Goal: Check status: Check status

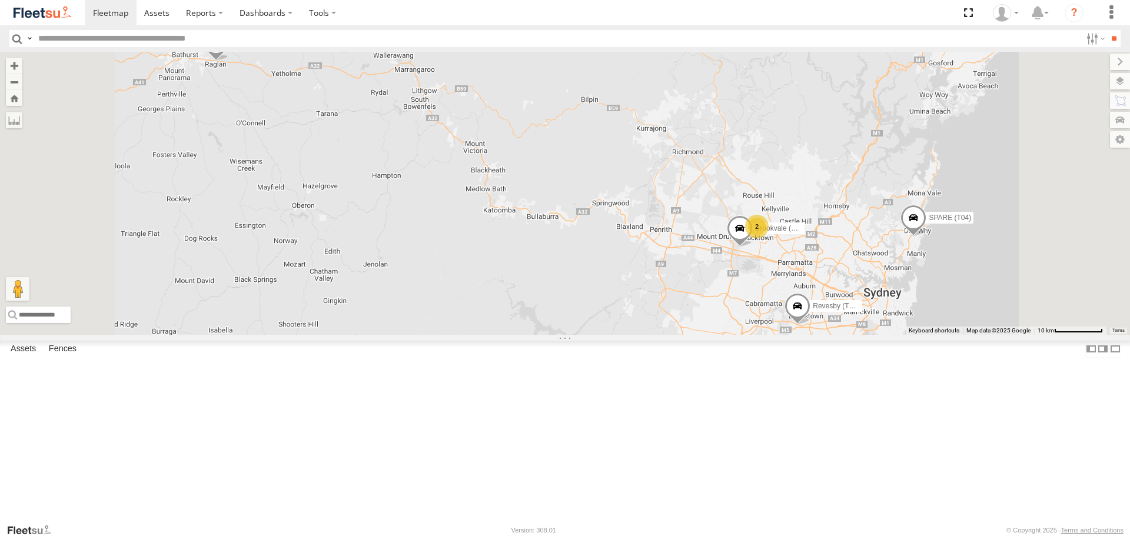
click at [0, 0] on div "Blacktown #2 (T05 - [PERSON_NAME])" at bounding box center [0, 0] width 0 height 0
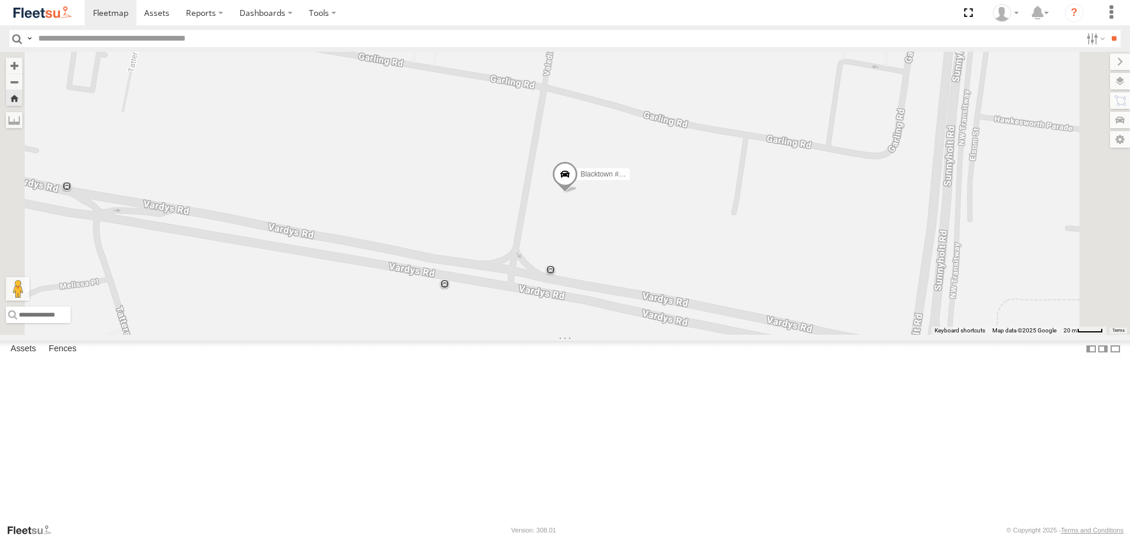
click at [578, 194] on span at bounding box center [565, 178] width 26 height 32
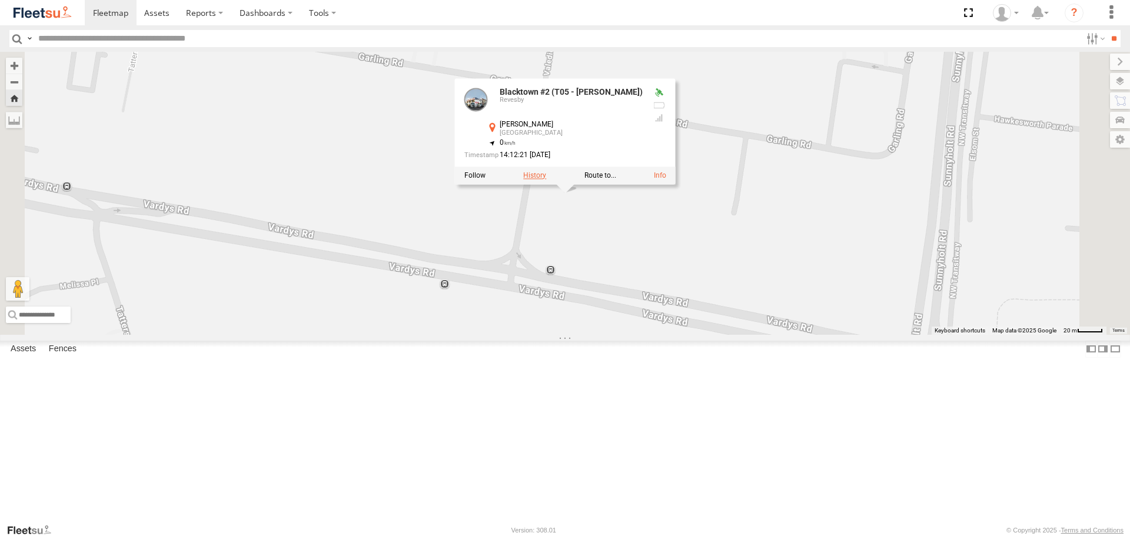
click at [546, 180] on label at bounding box center [534, 176] width 23 height 8
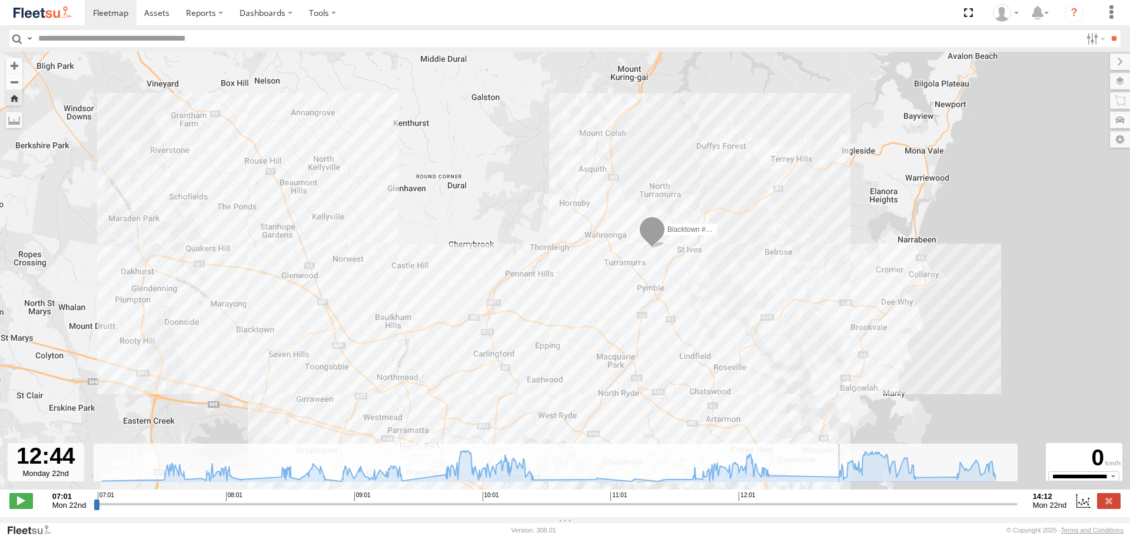
drag, startPoint x: 98, startPoint y: 512, endPoint x: 827, endPoint y: 500, distance: 729.2
type input "**********"
click at [827, 500] on input "range" at bounding box center [555, 503] width 923 height 11
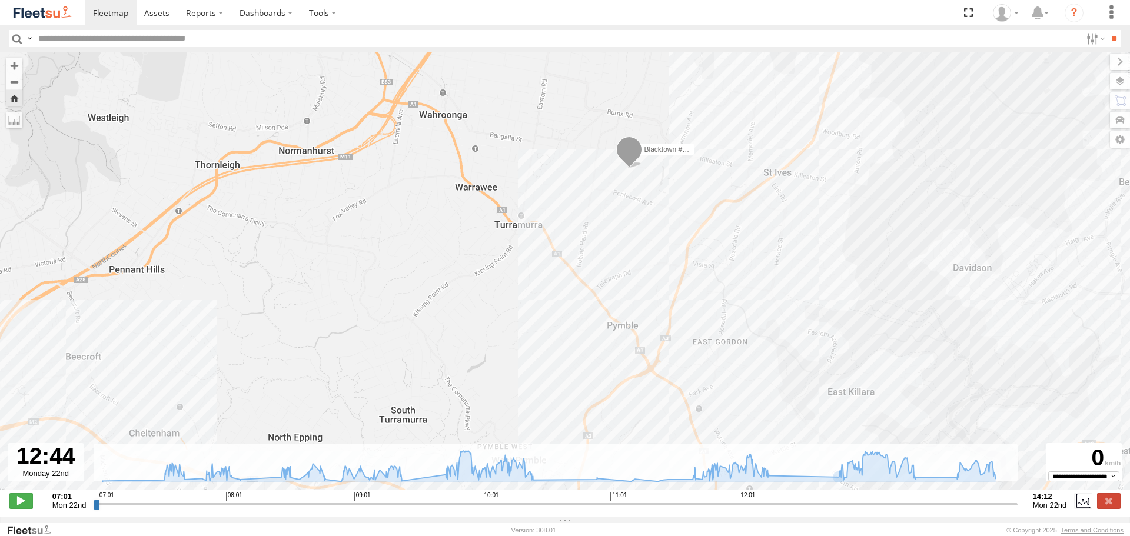
drag, startPoint x: 621, startPoint y: 232, endPoint x: 621, endPoint y: 239, distance: 6.5
click at [621, 239] on div "Blacktown #2 (T05 - [PERSON_NAME])" at bounding box center [565, 277] width 1130 height 450
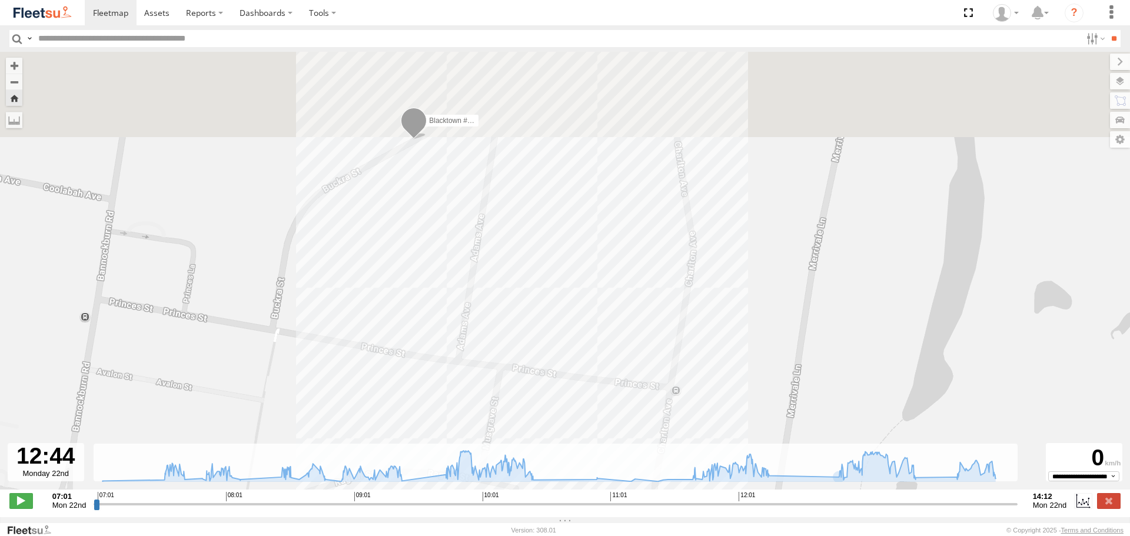
drag, startPoint x: 581, startPoint y: 122, endPoint x: 530, endPoint y: 297, distance: 182.7
click at [530, 297] on div "Blacktown #2 (T05 - [PERSON_NAME])" at bounding box center [565, 277] width 1130 height 450
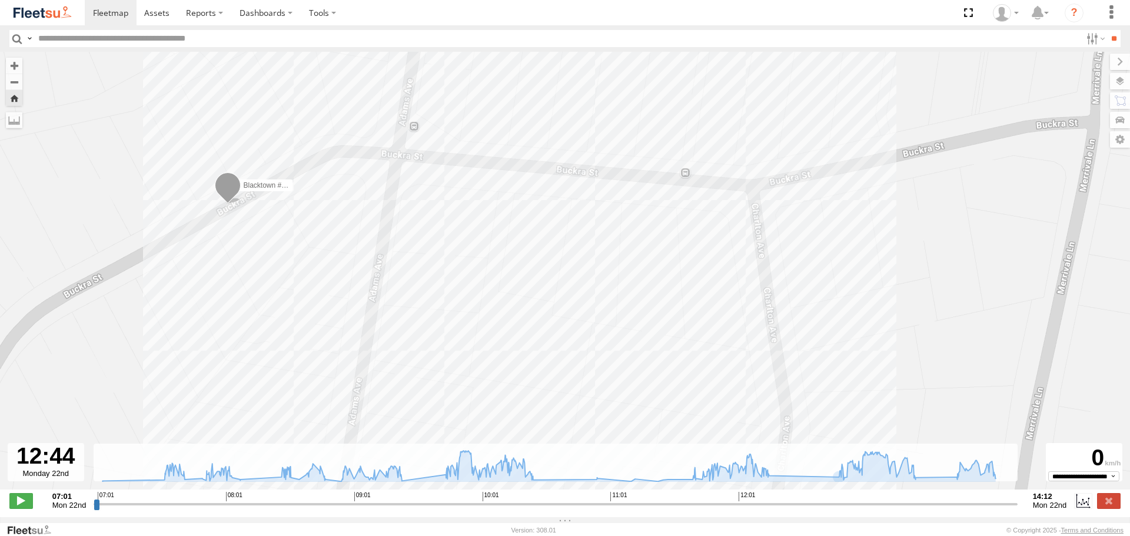
drag, startPoint x: 571, startPoint y: 232, endPoint x: 450, endPoint y: 264, distance: 124.8
click at [450, 264] on div "Blacktown #2 (T05 - [PERSON_NAME])" at bounding box center [565, 277] width 1130 height 450
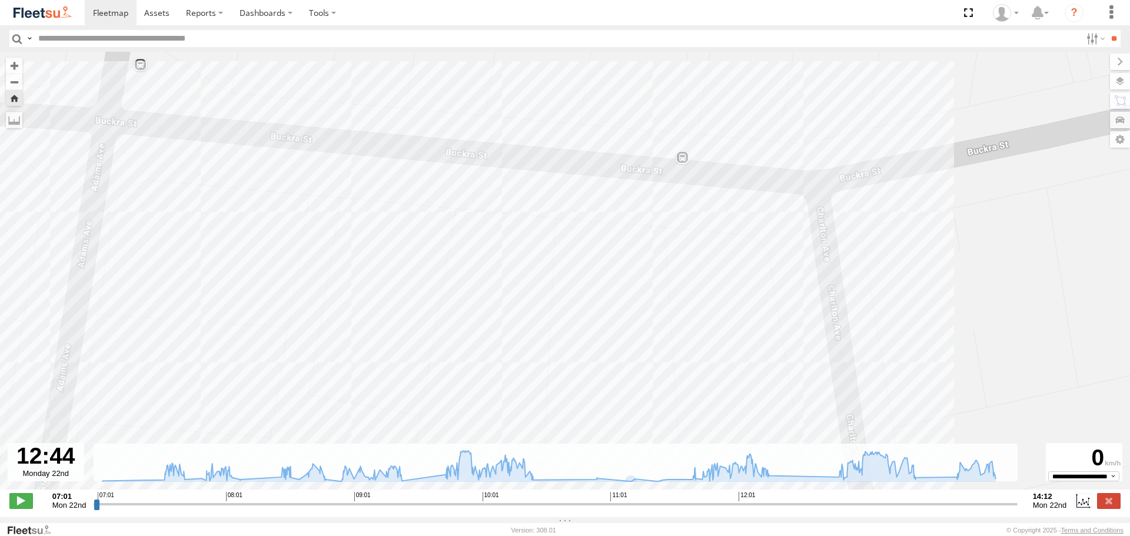
drag, startPoint x: 719, startPoint y: 206, endPoint x: 717, endPoint y: 281, distance: 74.8
click at [717, 281] on div "Blacktown #2 (T05 - [PERSON_NAME])" at bounding box center [565, 277] width 1130 height 450
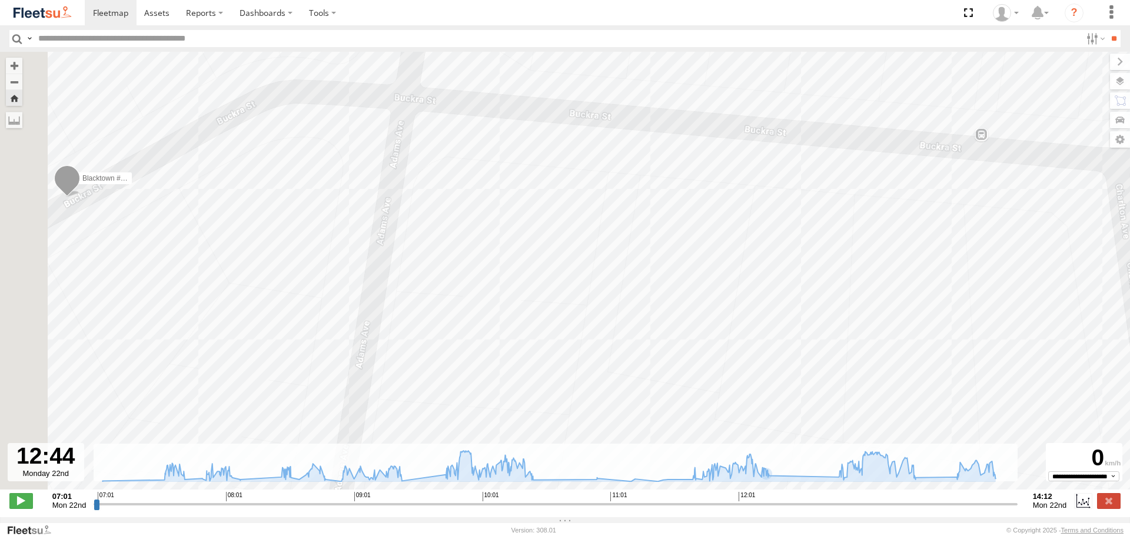
drag, startPoint x: 480, startPoint y: 302, endPoint x: 782, endPoint y: 280, distance: 303.3
click at [782, 280] on div "Blacktown #2 (T05 - [PERSON_NAME])" at bounding box center [565, 277] width 1130 height 450
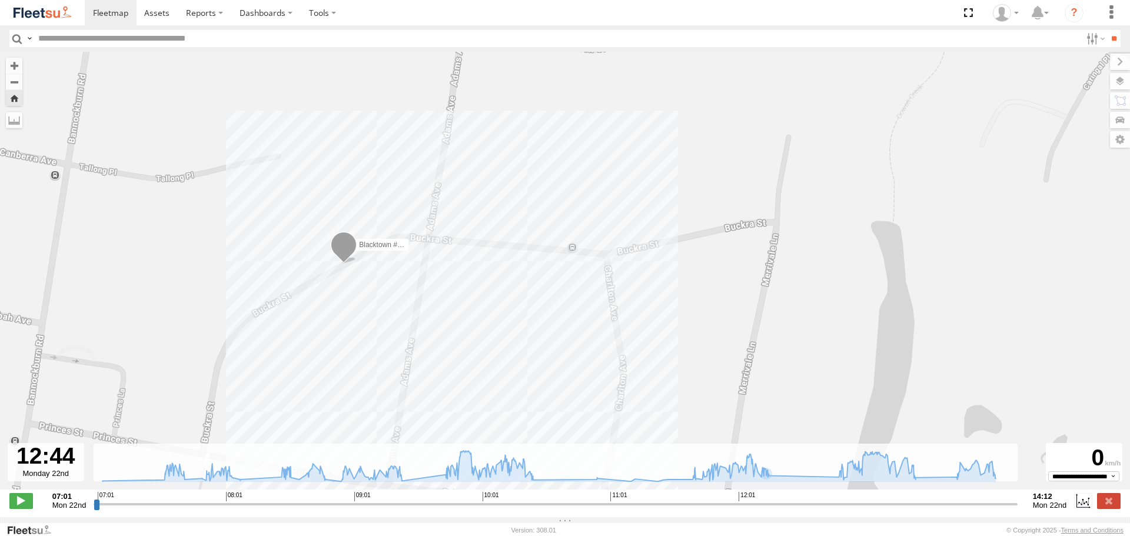
drag, startPoint x: 497, startPoint y: 159, endPoint x: 500, endPoint y: 198, distance: 39.0
click at [500, 198] on div "Blacktown #2 (T05 - [PERSON_NAME])" at bounding box center [565, 277] width 1130 height 450
